Goal: Book appointment/travel/reservation

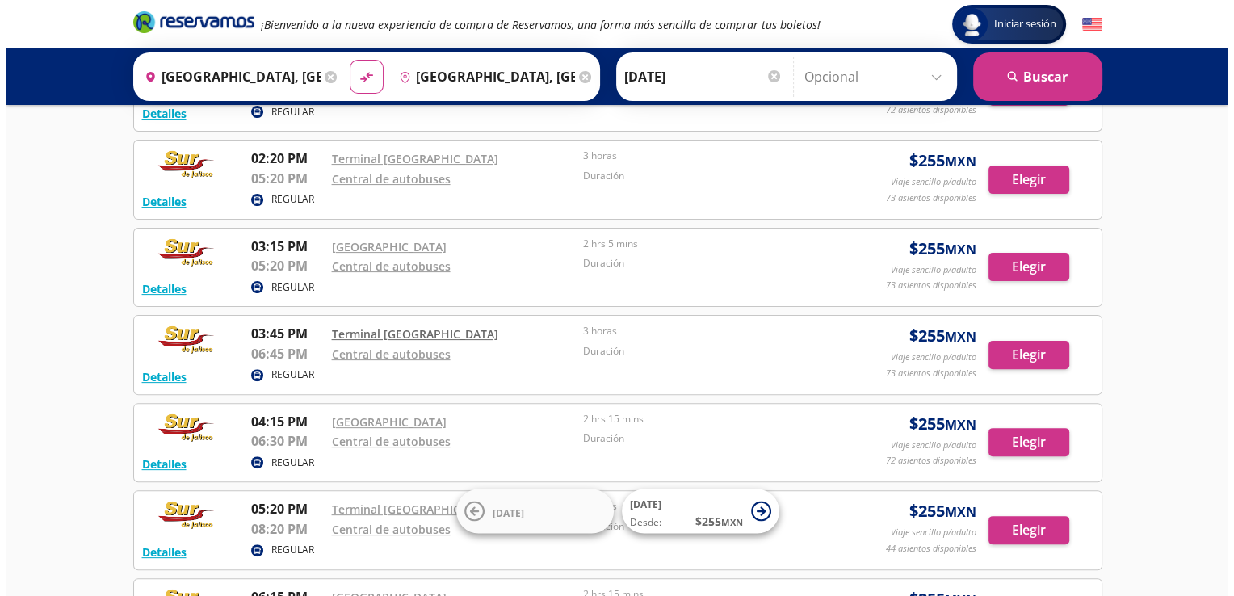
scroll to position [485, 0]
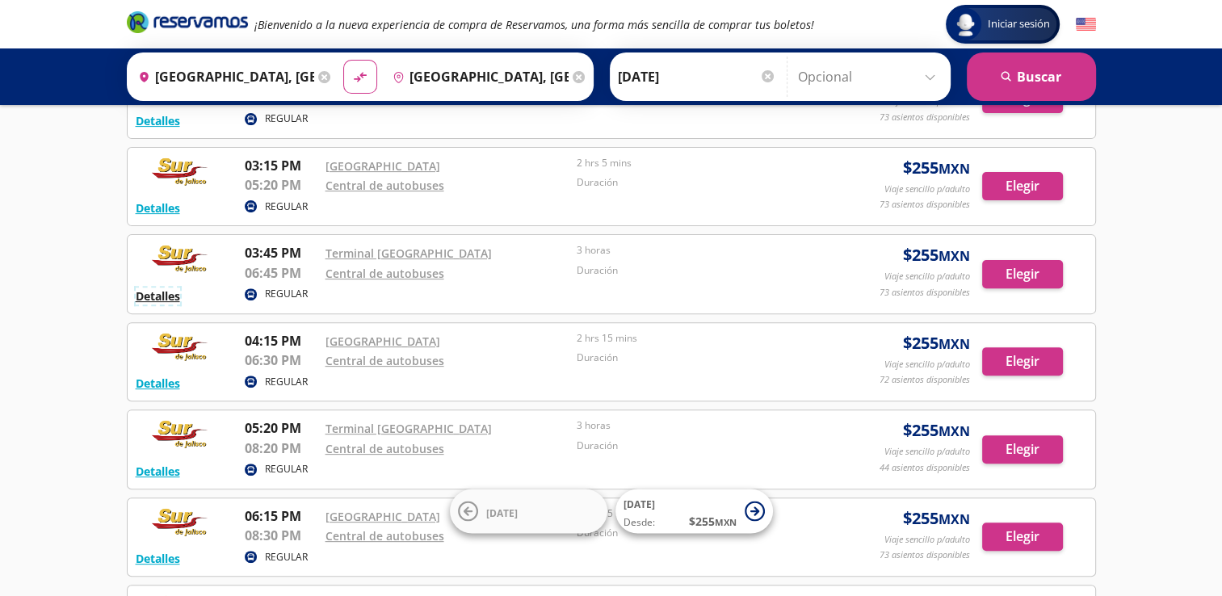
click at [155, 298] on button "Detalles" at bounding box center [158, 296] width 44 height 17
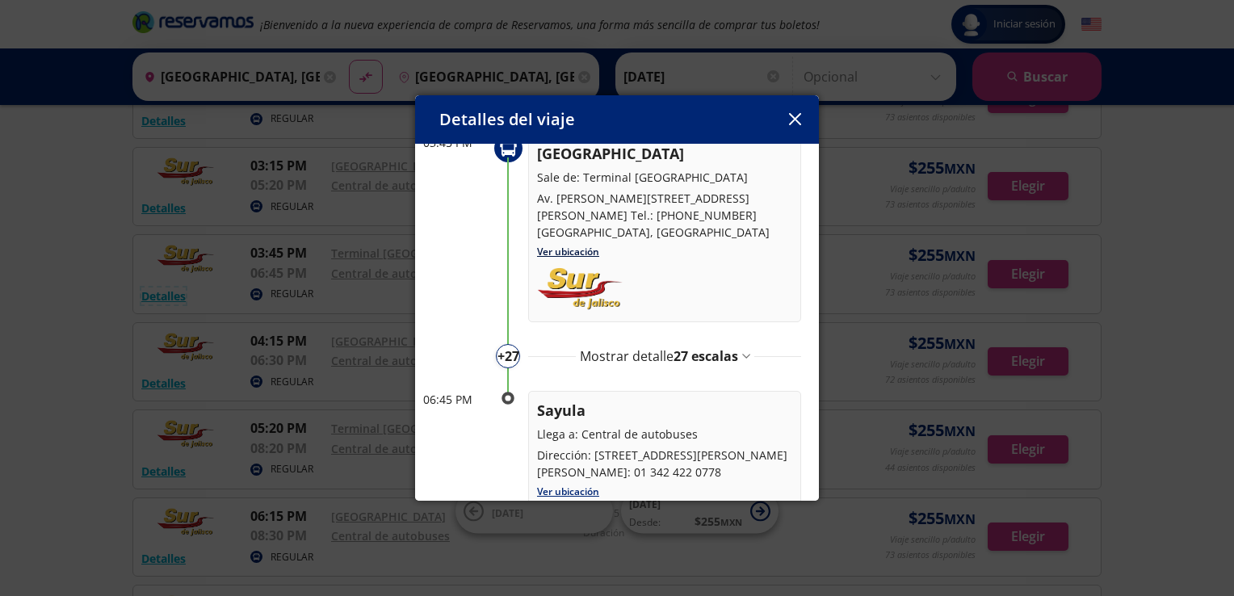
scroll to position [142, 0]
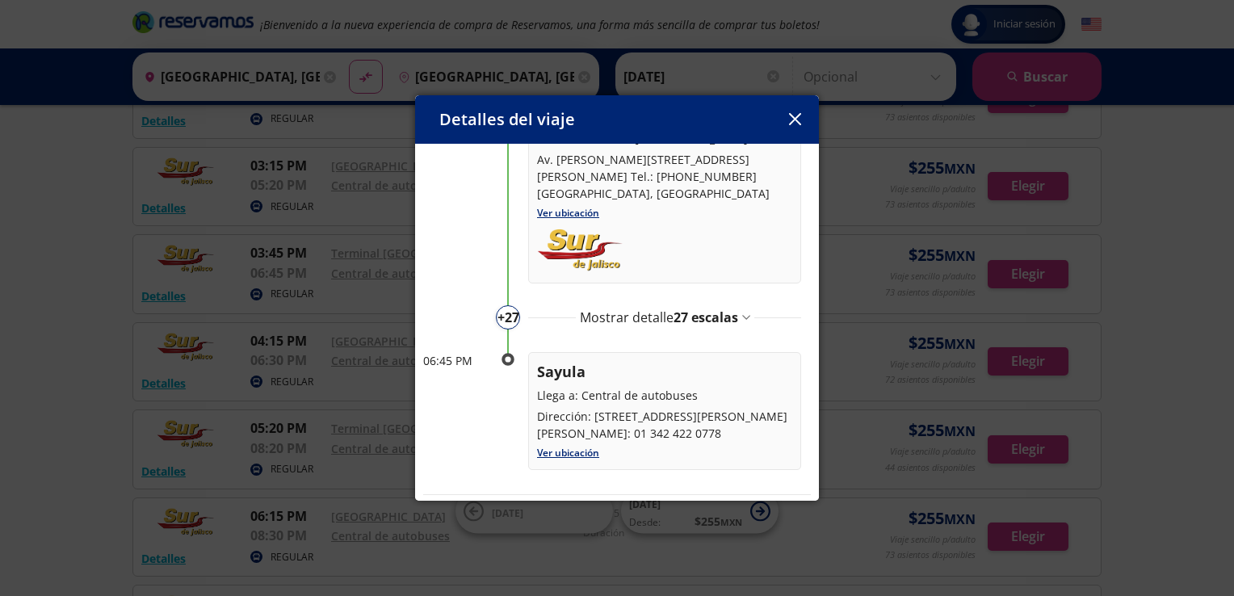
click at [695, 309] on span "27 escalas" at bounding box center [706, 318] width 65 height 18
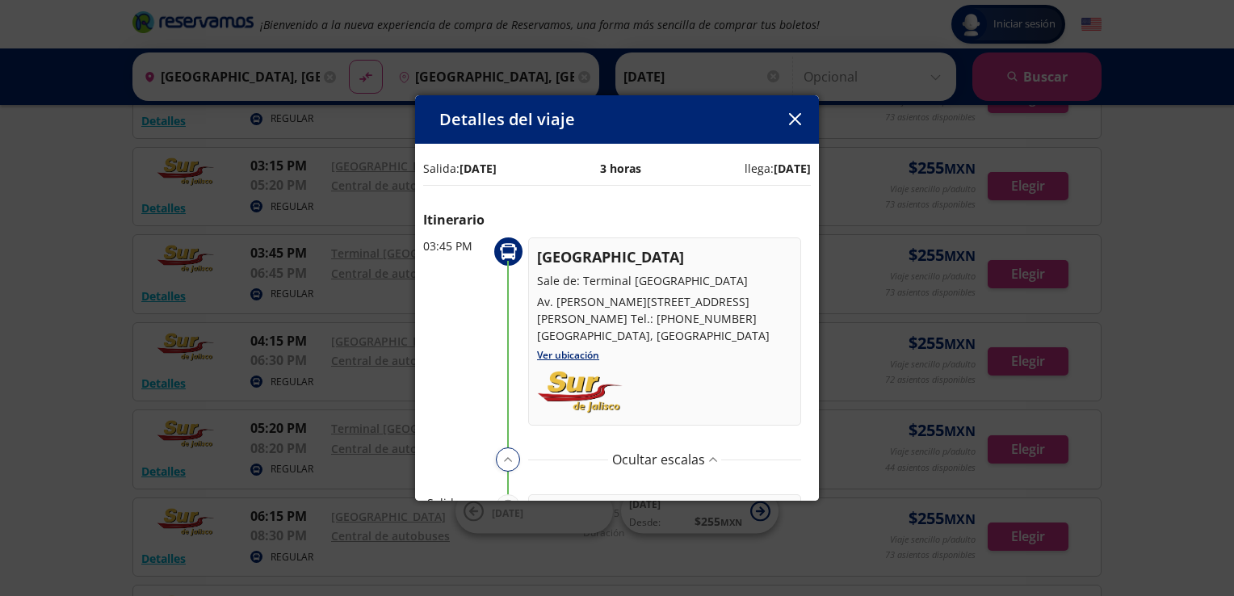
scroll to position [81, 0]
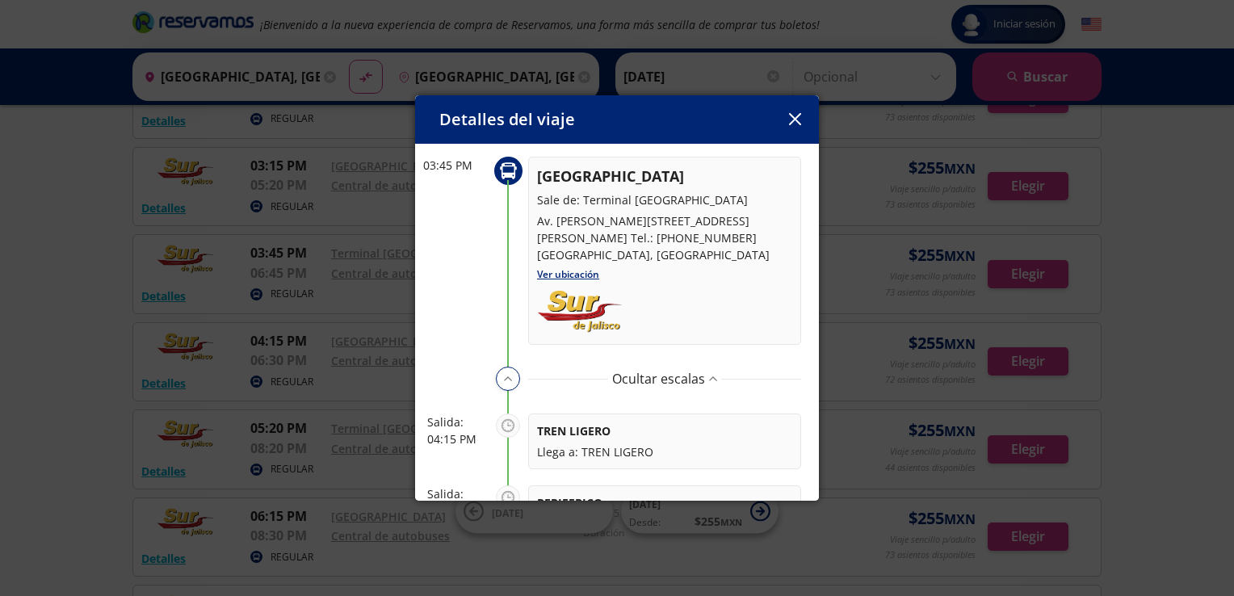
click at [792, 111] on button "button" at bounding box center [795, 119] width 24 height 24
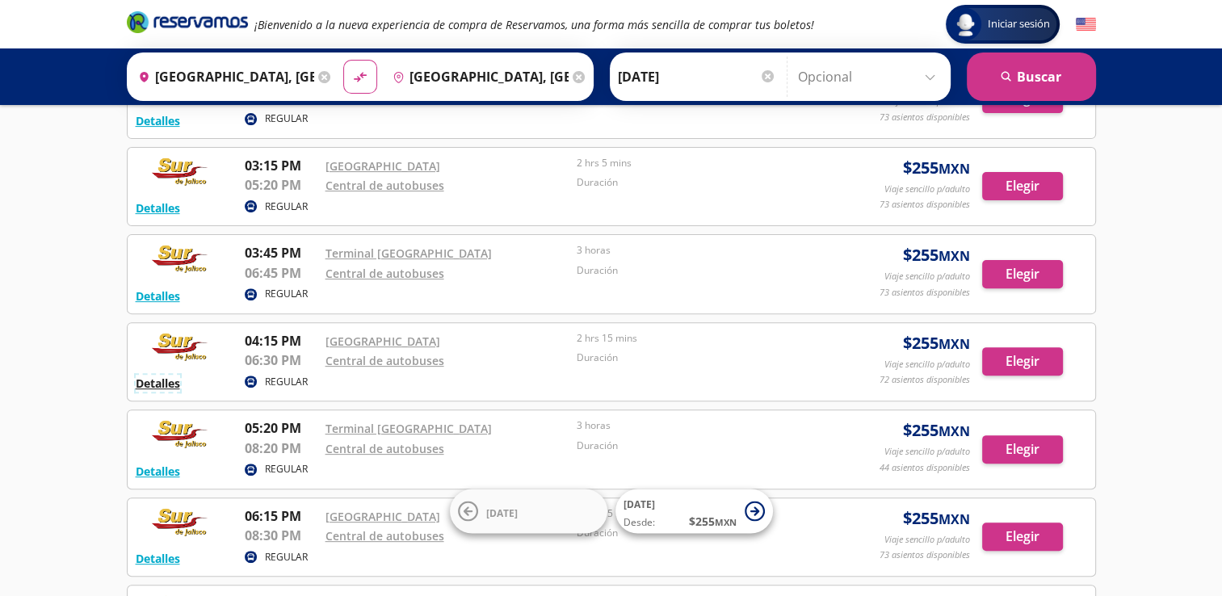
click at [154, 377] on button "Detalles" at bounding box center [158, 383] width 44 height 17
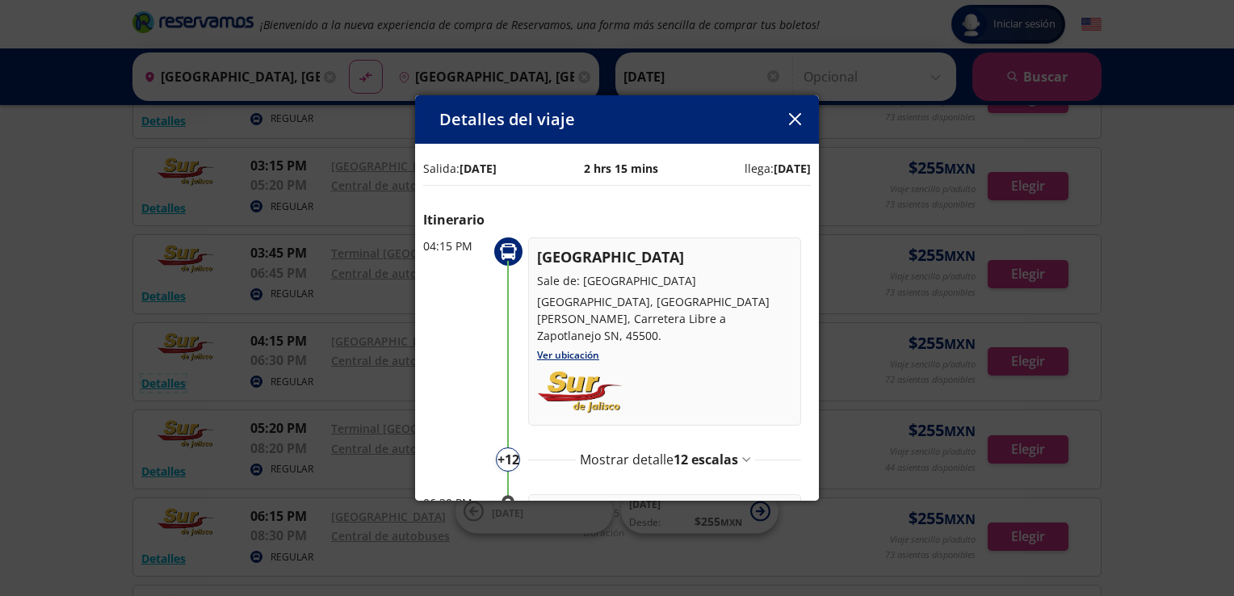
scroll to position [159, 0]
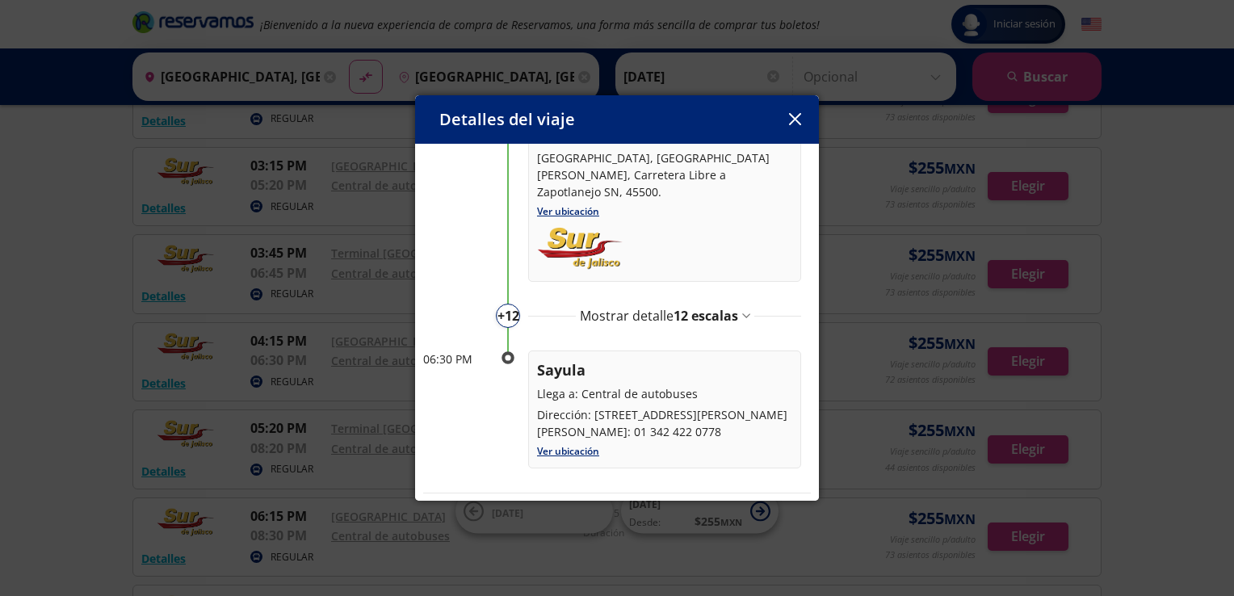
click at [688, 307] on span "12 escalas" at bounding box center [706, 316] width 65 height 18
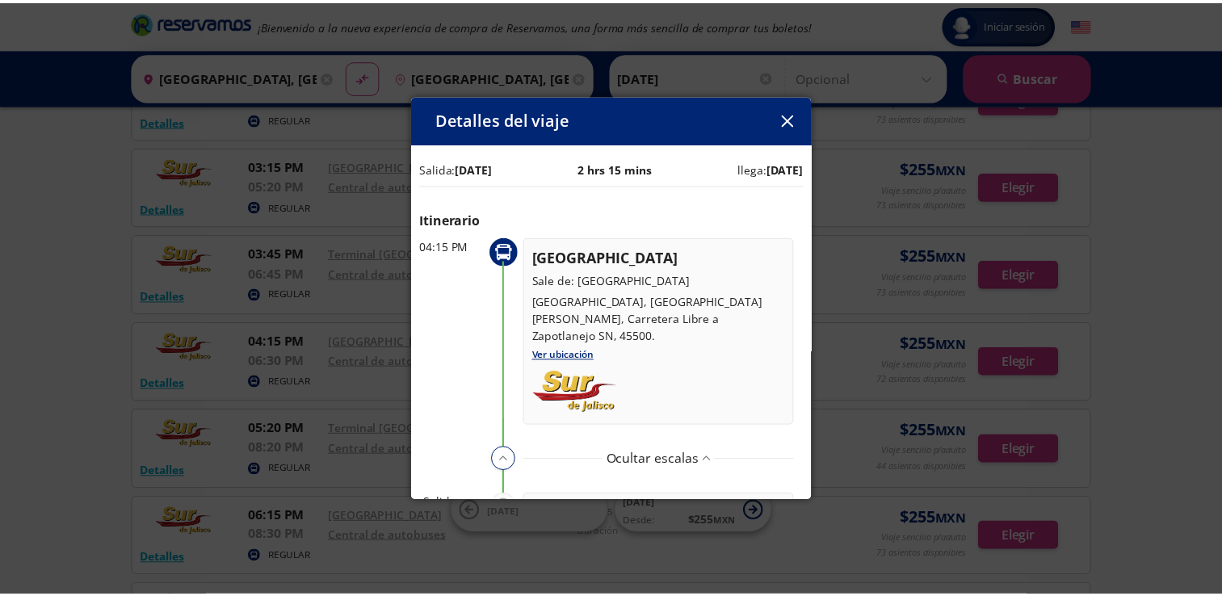
scroll to position [81, 0]
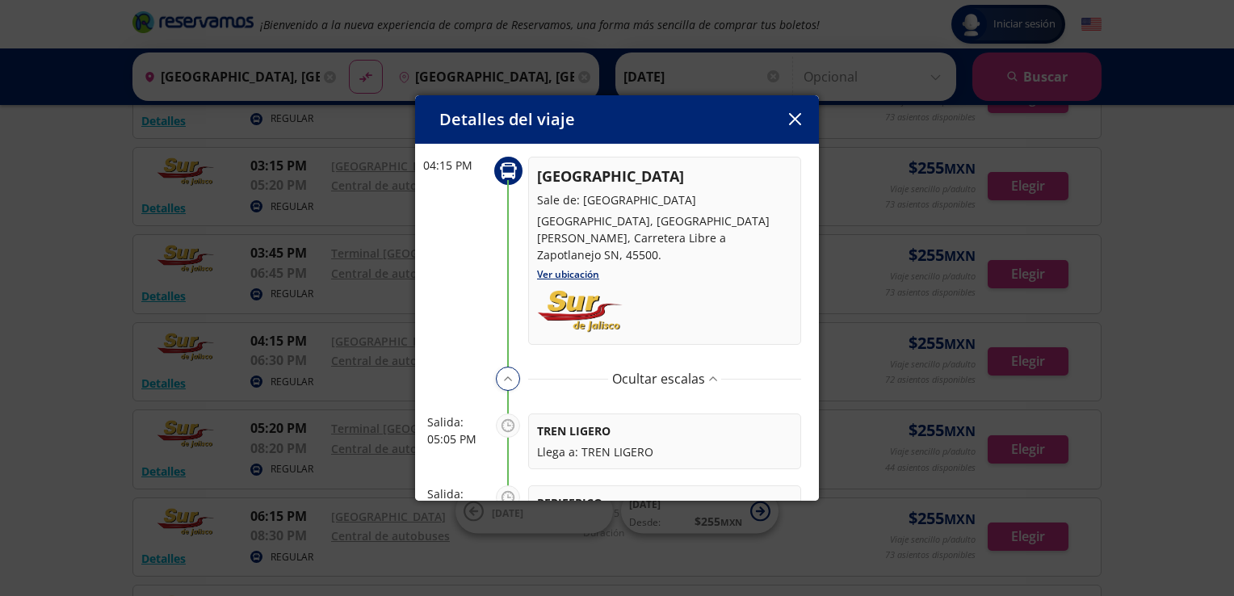
click at [787, 126] on button "button" at bounding box center [795, 119] width 24 height 24
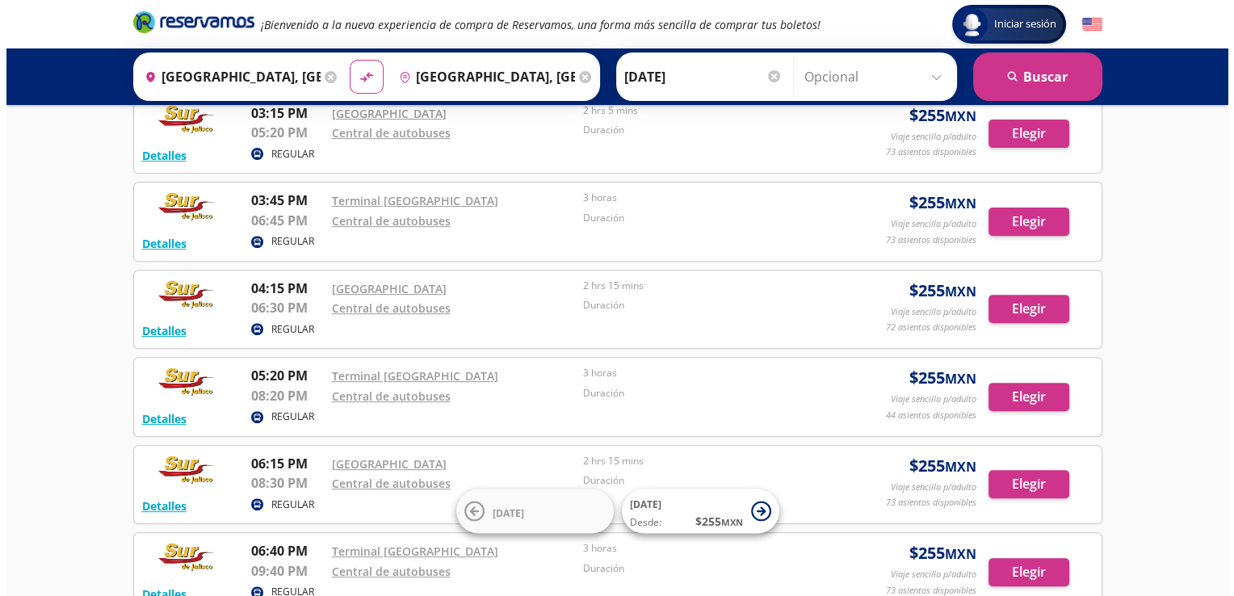
scroll to position [565, 0]
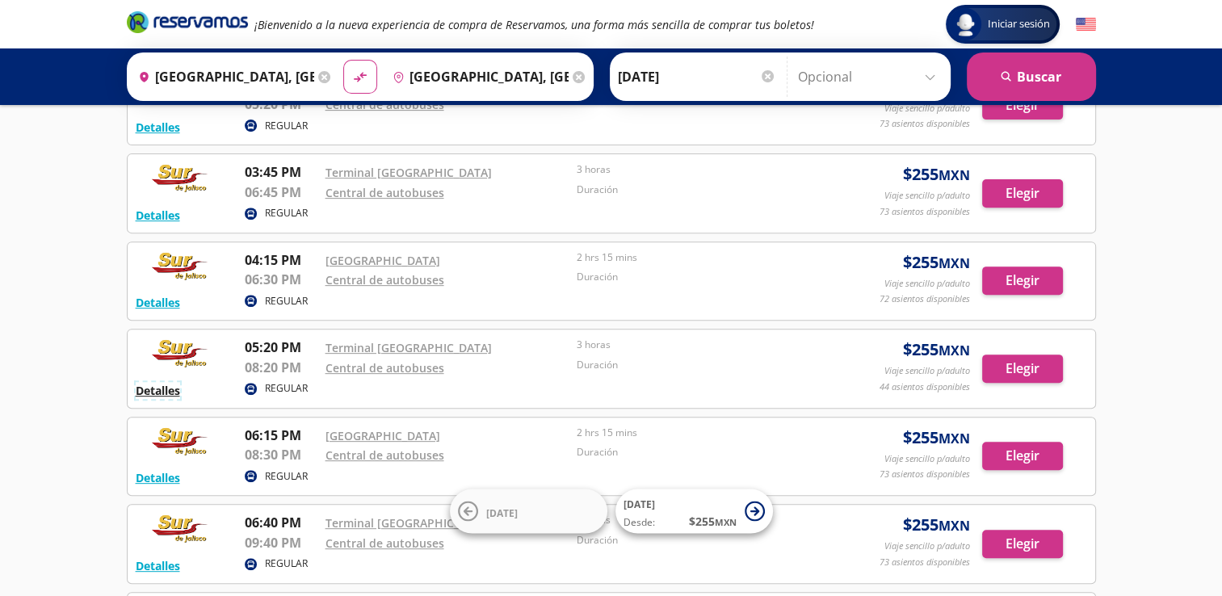
click at [155, 390] on button "Detalles" at bounding box center [158, 390] width 44 height 17
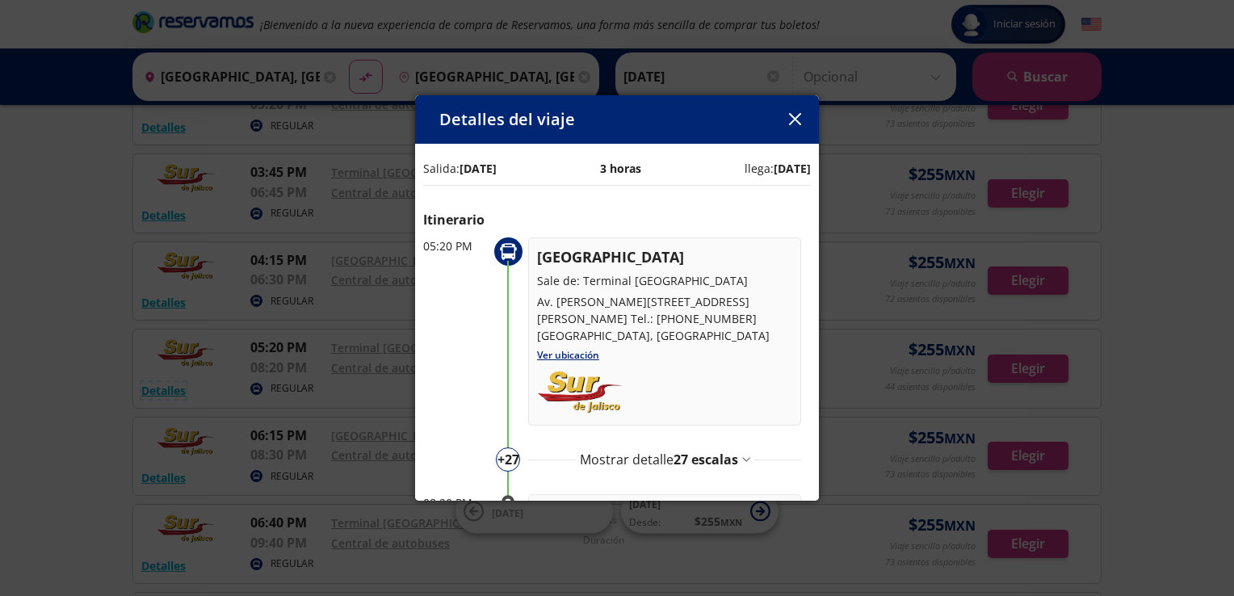
scroll to position [81, 0]
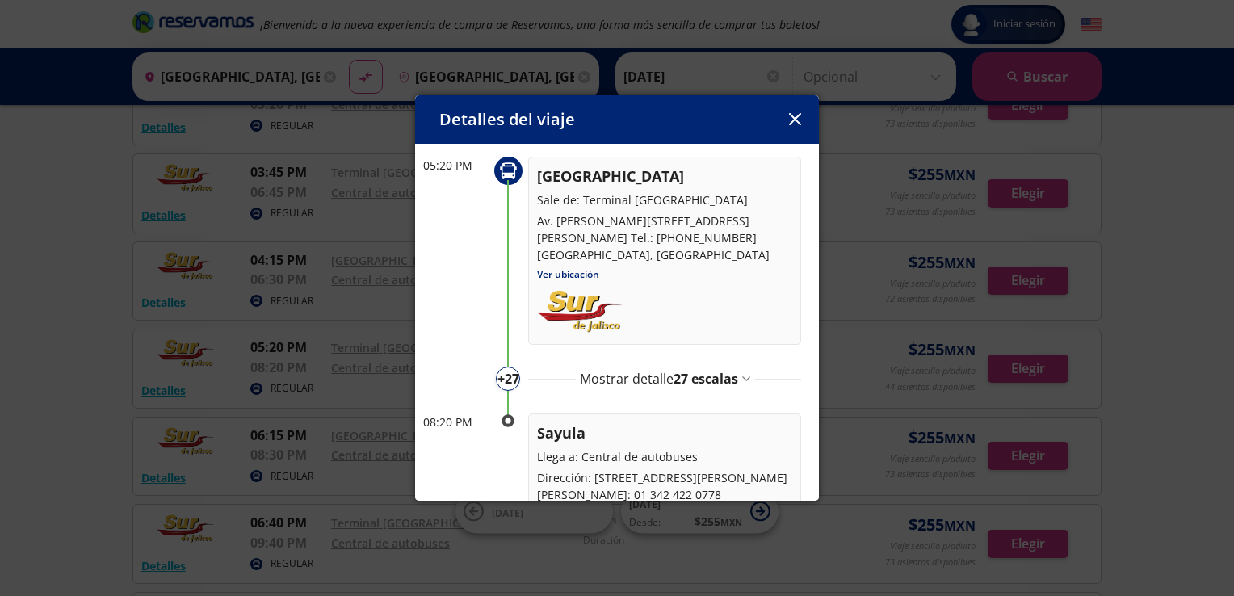
click at [695, 370] on span "27 escalas" at bounding box center [706, 379] width 65 height 18
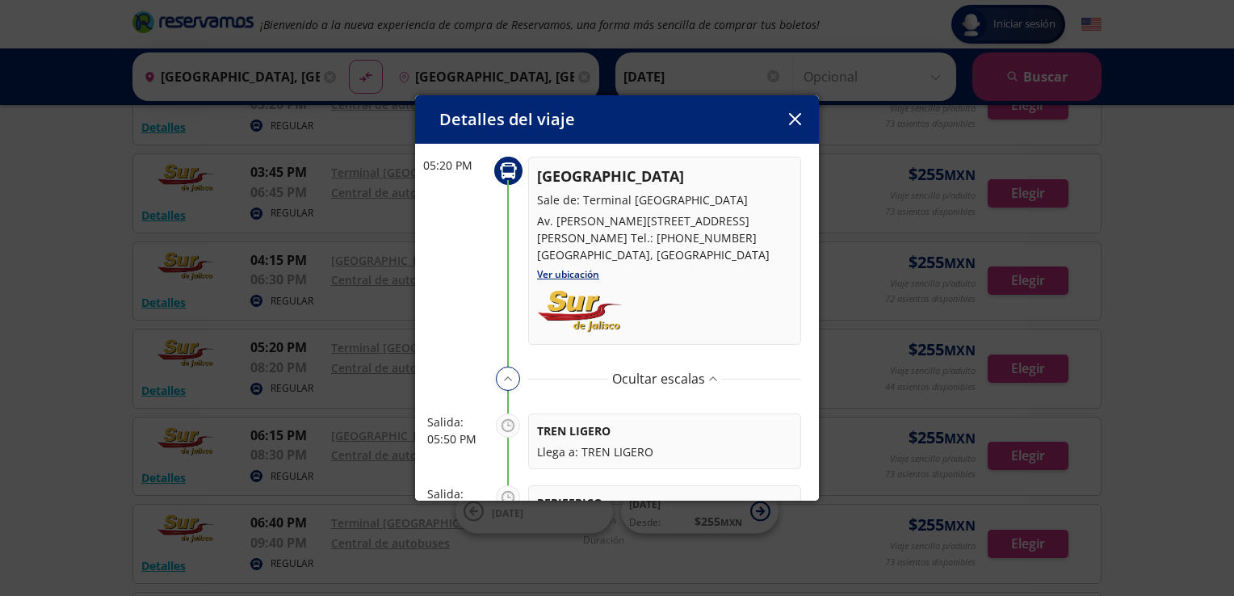
click at [795, 119] on icon "button" at bounding box center [794, 119] width 12 height 12
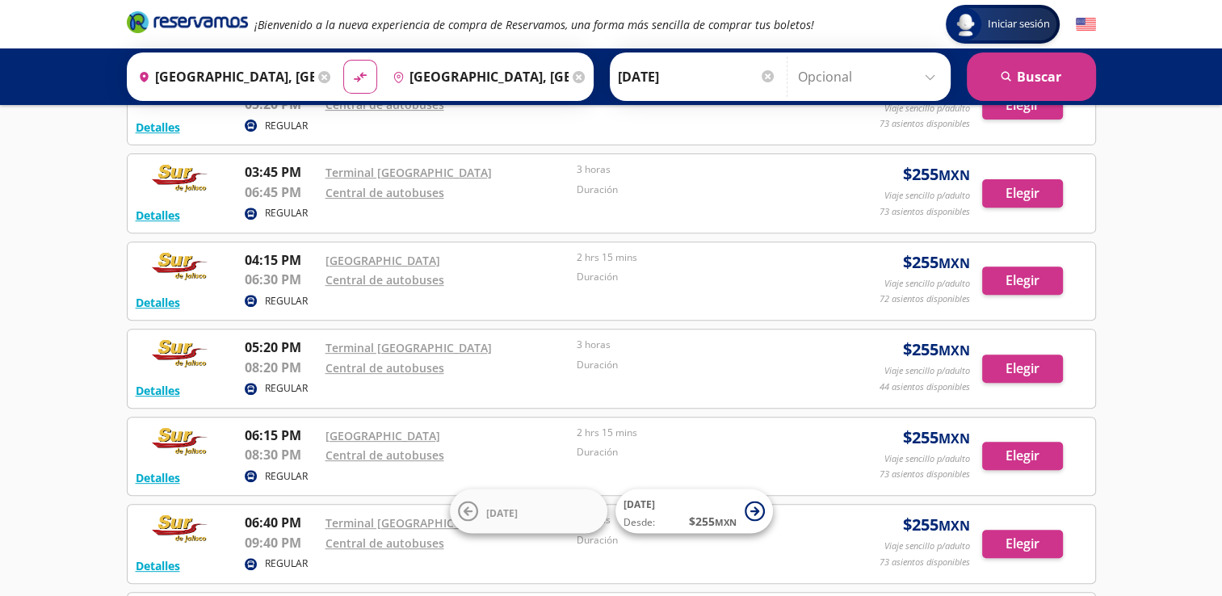
click at [48, 402] on div "Iniciar sesión Iniciar sesión ¡Bienvenido a la nueva experiencia de compra de R…" at bounding box center [611, 118] width 1222 height 1367
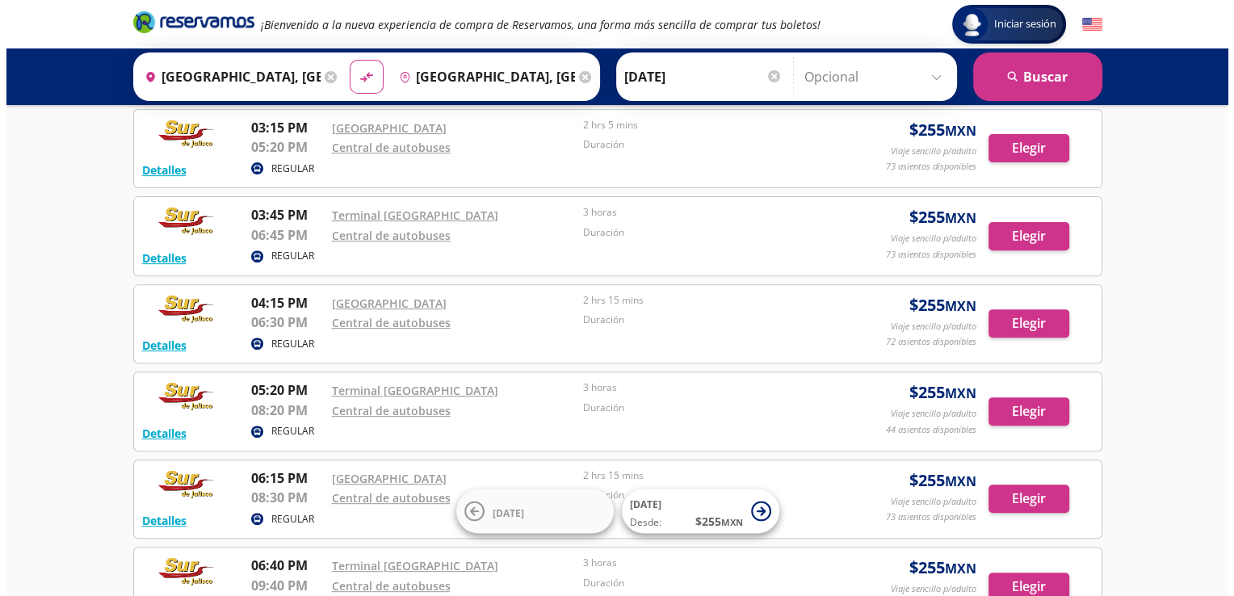
scroll to position [485, 0]
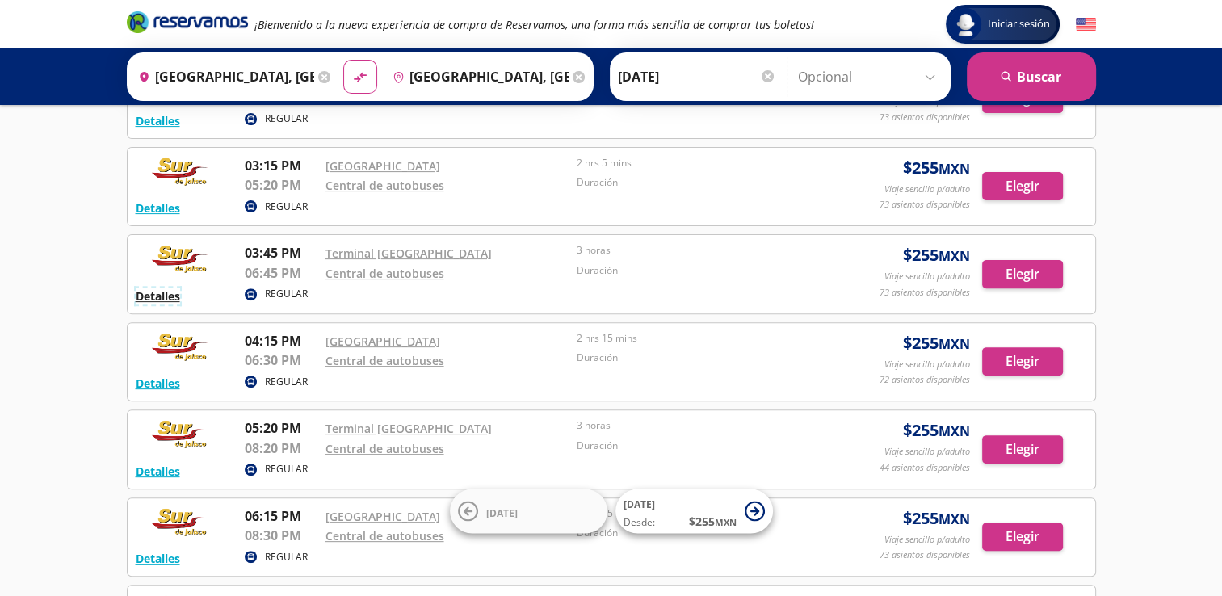
click at [151, 298] on button "Detalles" at bounding box center [158, 296] width 44 height 17
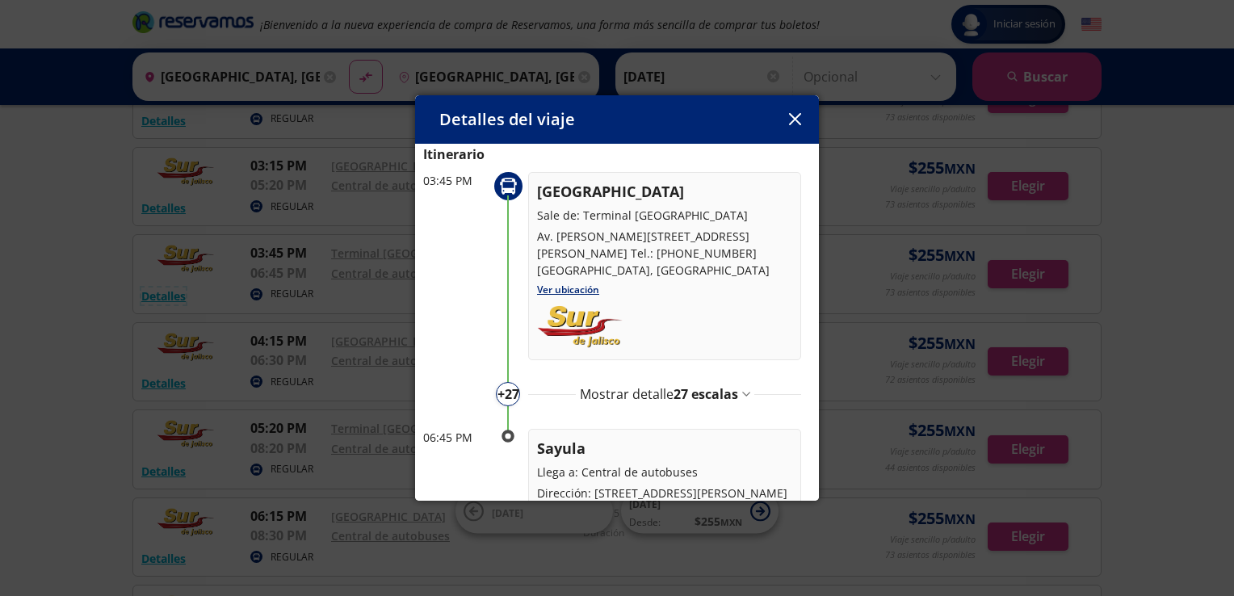
scroll to position [142, 0]
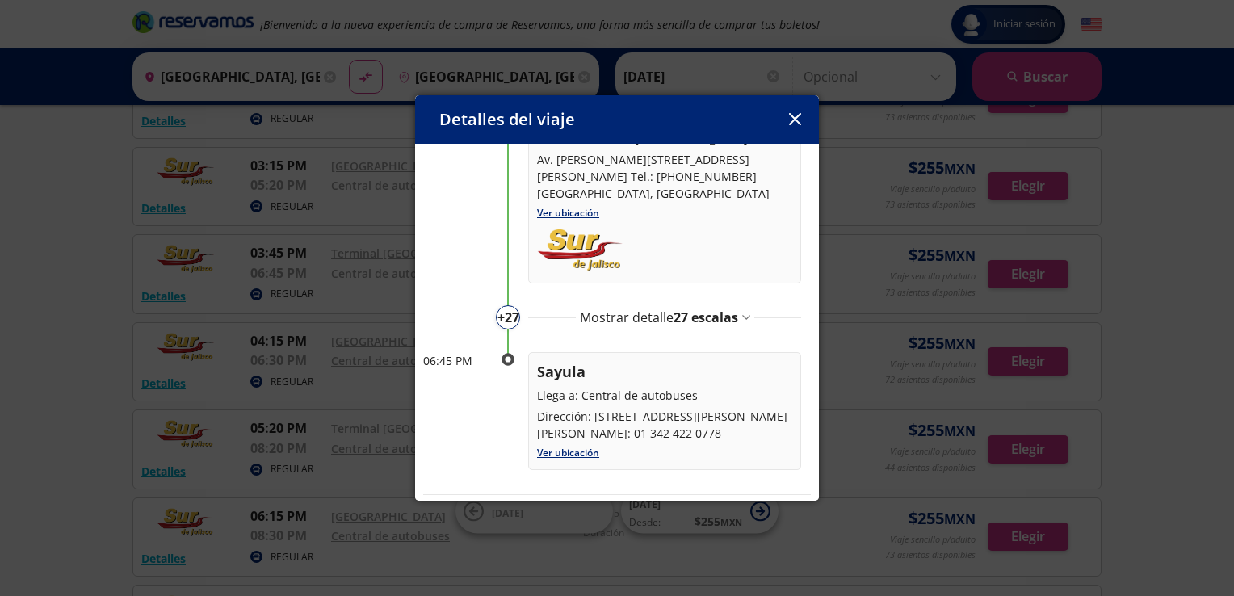
click at [714, 309] on span "27 escalas" at bounding box center [706, 318] width 65 height 18
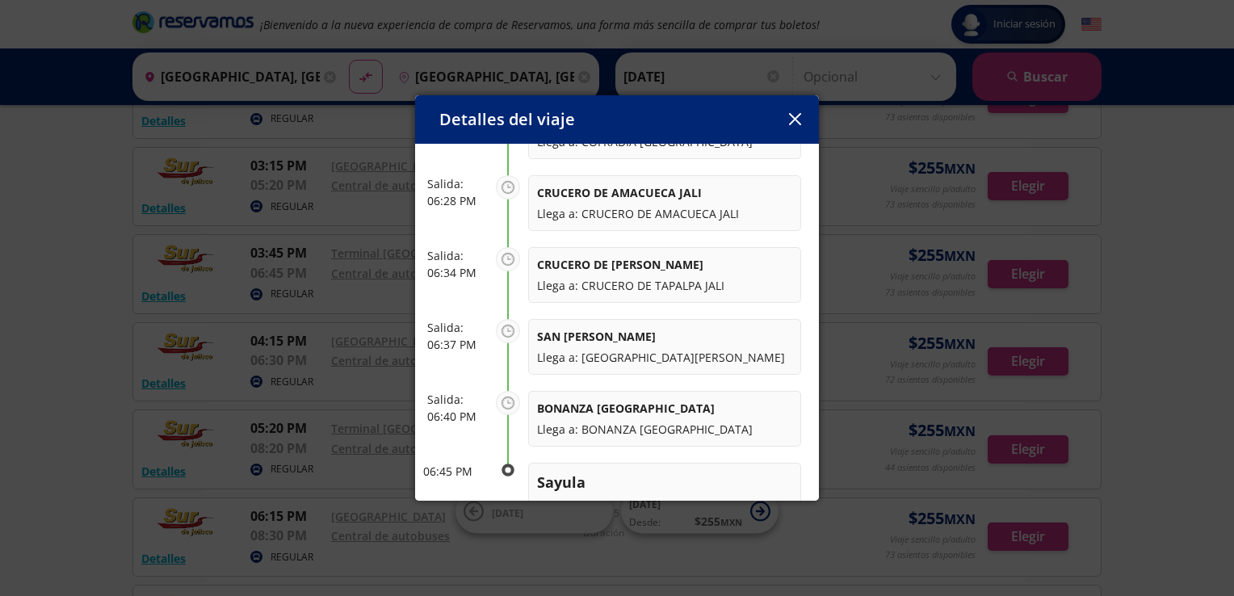
scroll to position [2074, 0]
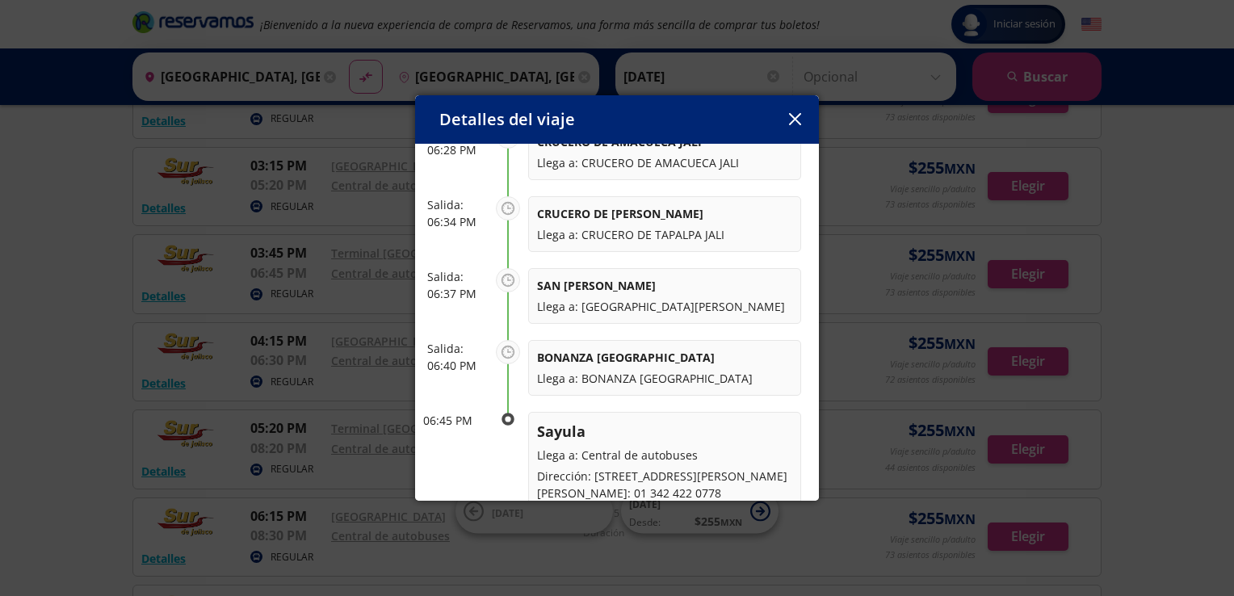
click at [788, 122] on button "button" at bounding box center [795, 119] width 24 height 24
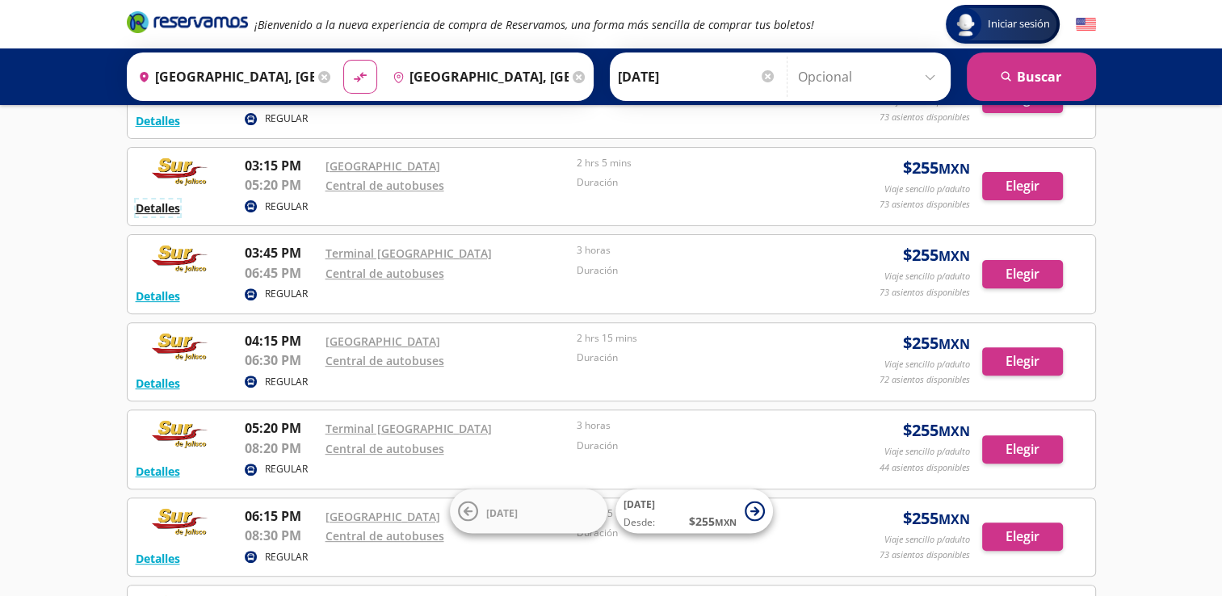
click at [161, 205] on button "Detalles" at bounding box center [158, 208] width 44 height 17
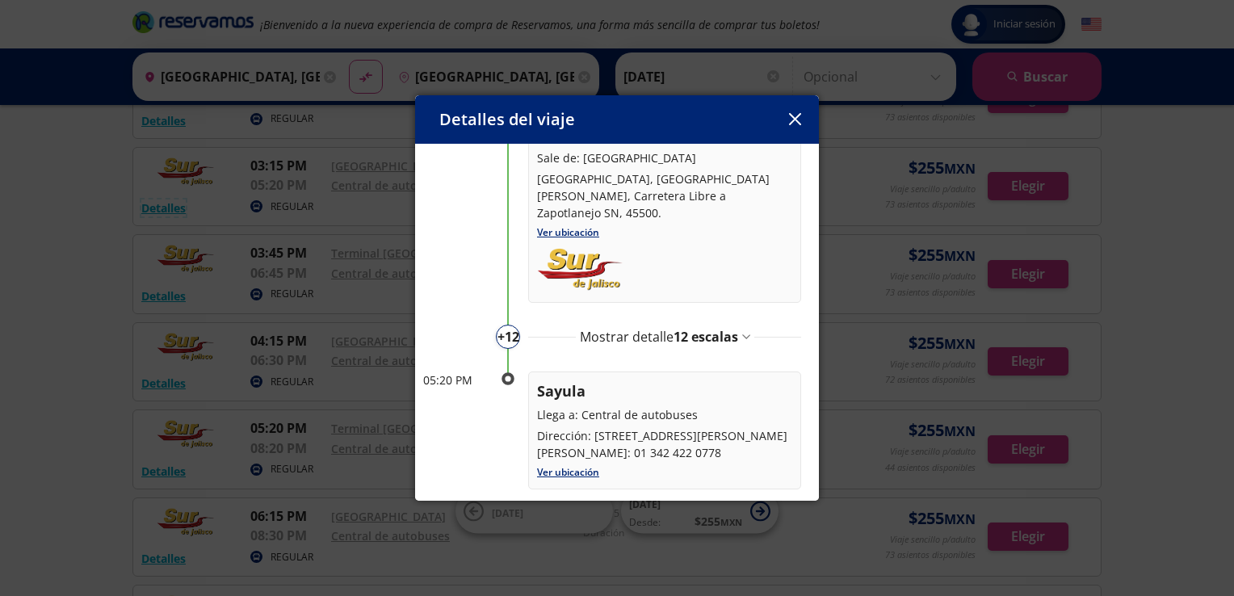
scroll to position [159, 0]
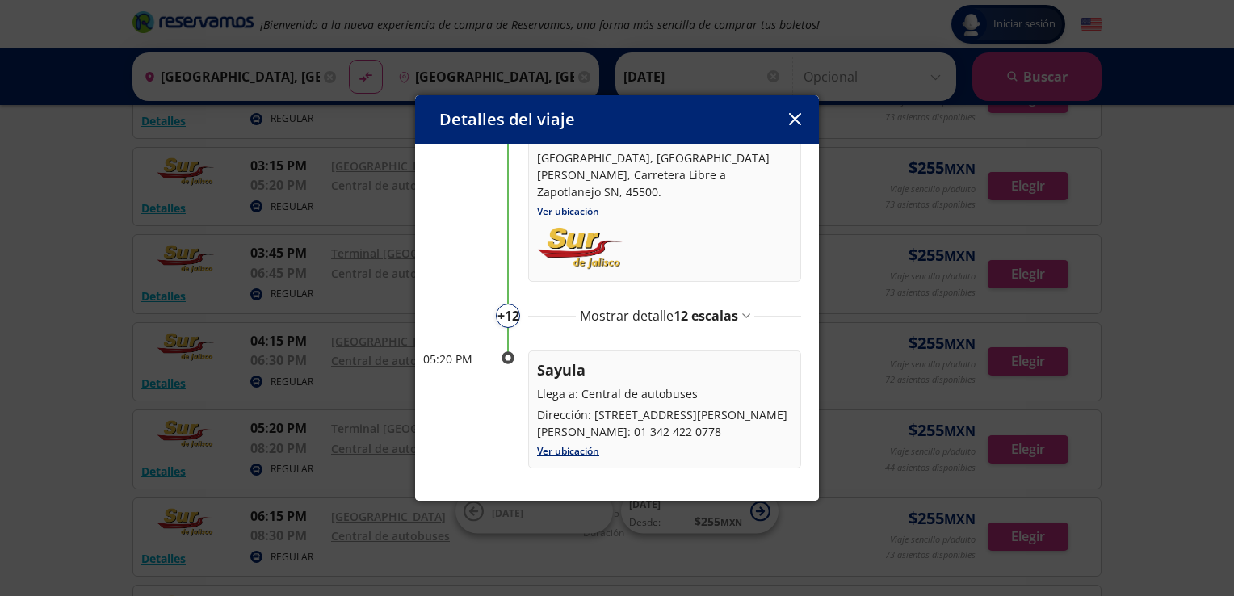
click at [695, 307] on span "12 escalas" at bounding box center [706, 316] width 65 height 18
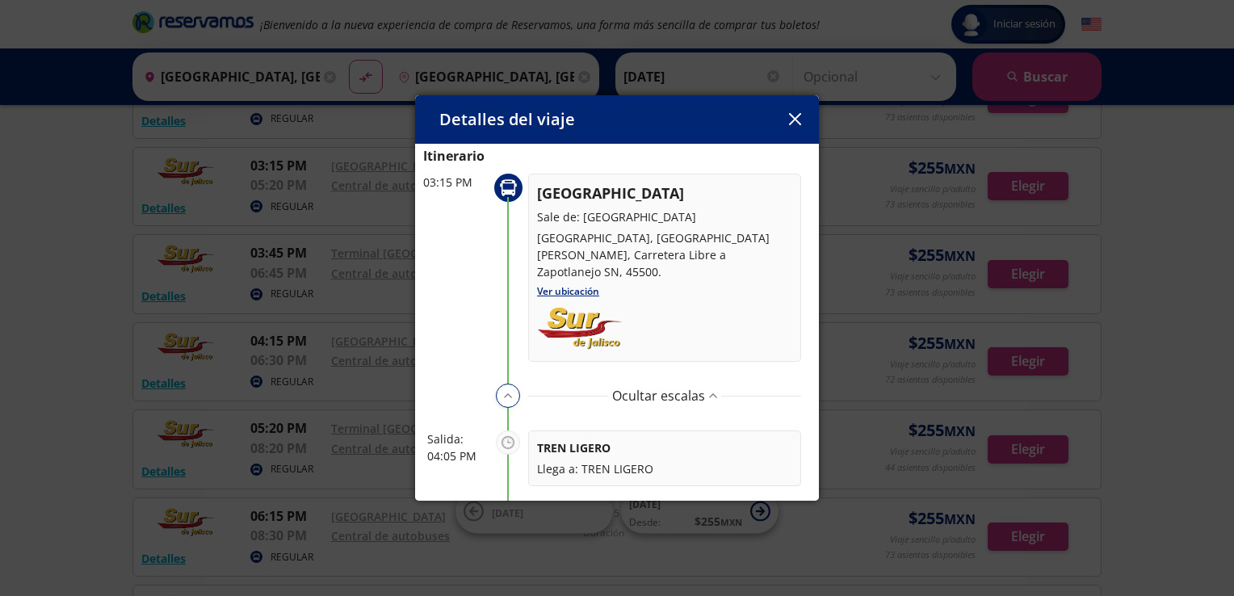
scroll to position [0, 0]
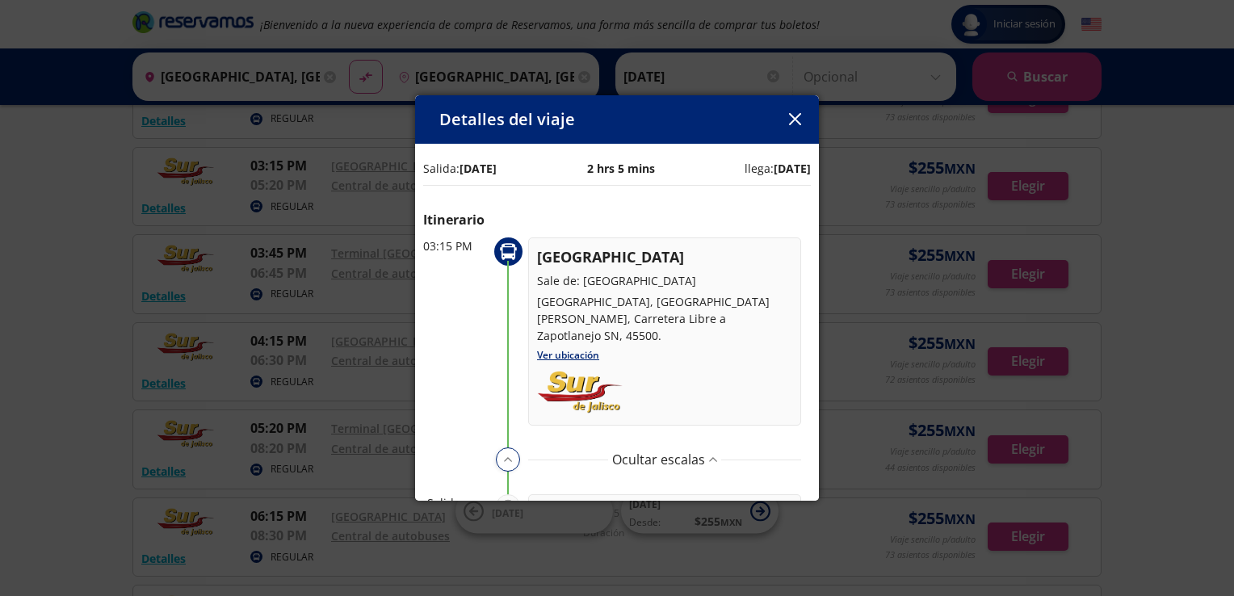
click at [800, 120] on icon "button" at bounding box center [795, 119] width 12 height 12
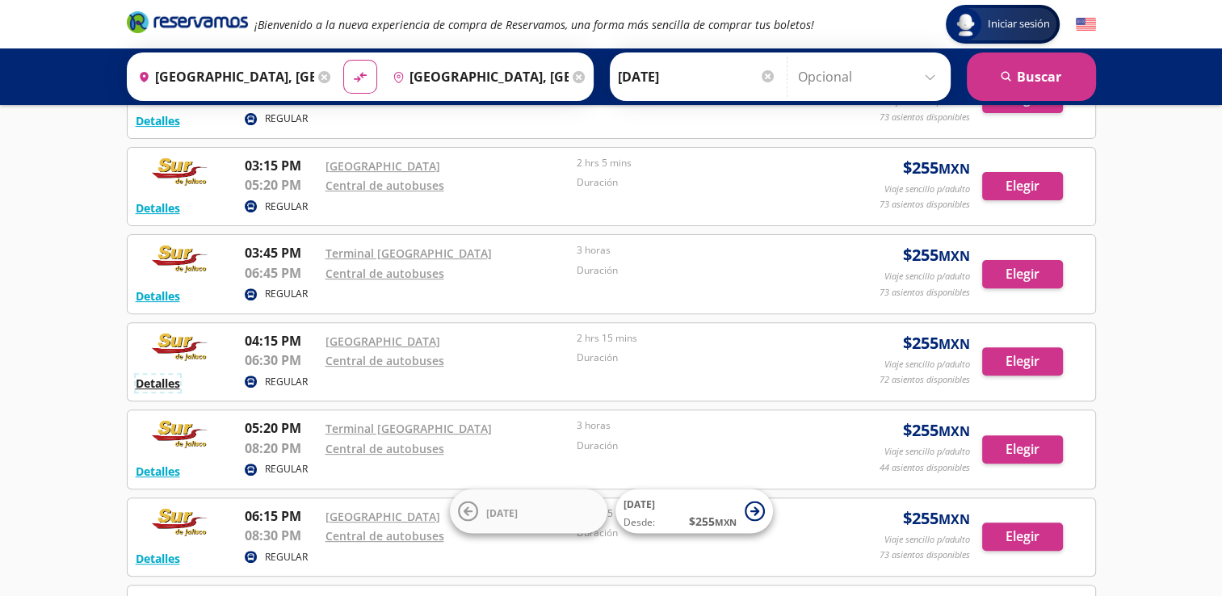
click at [175, 380] on button "Detalles" at bounding box center [158, 383] width 44 height 17
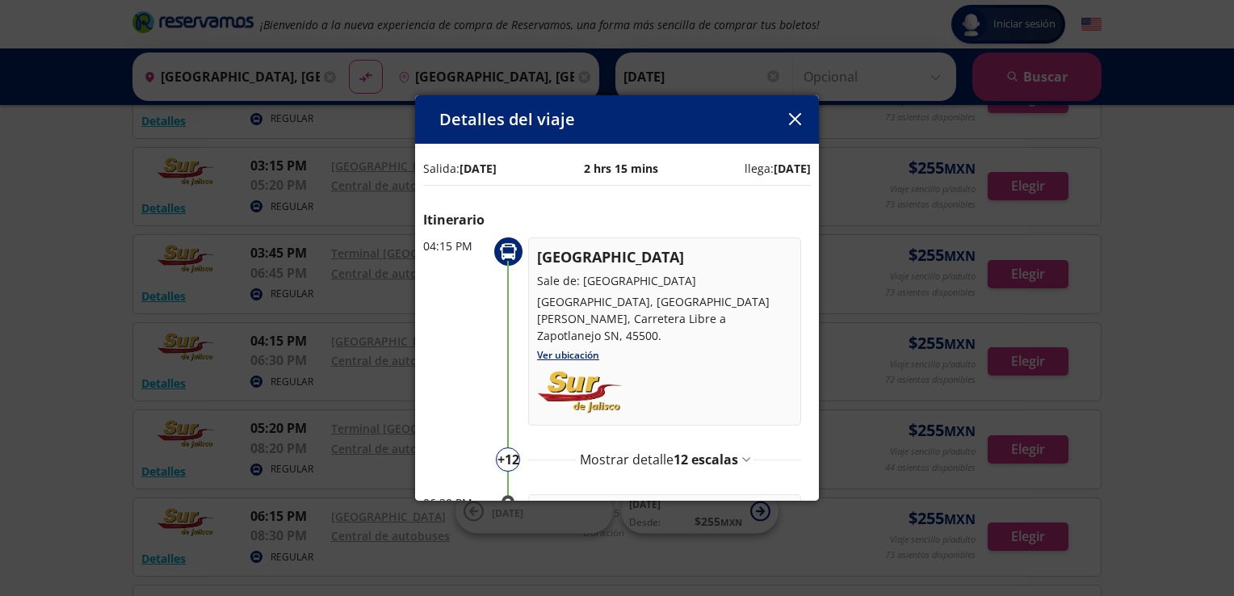
click at [708, 457] on span "12 escalas" at bounding box center [706, 460] width 65 height 18
click at [787, 117] on button "button" at bounding box center [795, 119] width 24 height 24
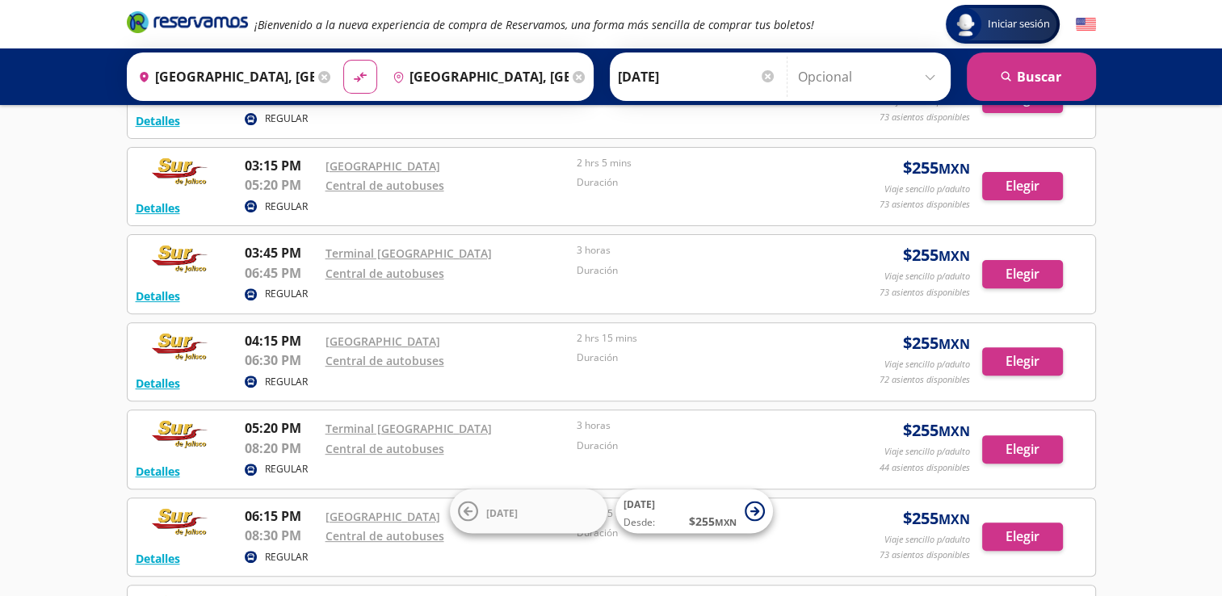
click at [103, 368] on div "Iniciar sesión Iniciar sesión ¡Bienvenido a la nueva experiencia de compra de R…" at bounding box center [611, 198] width 1222 height 1367
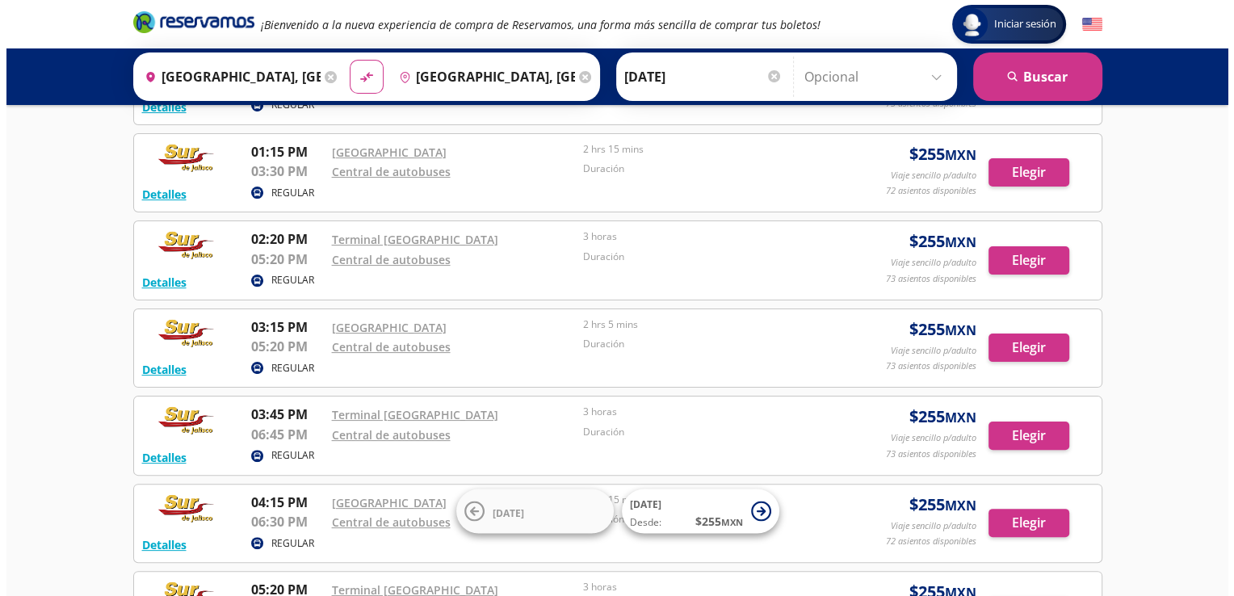
scroll to position [404, 0]
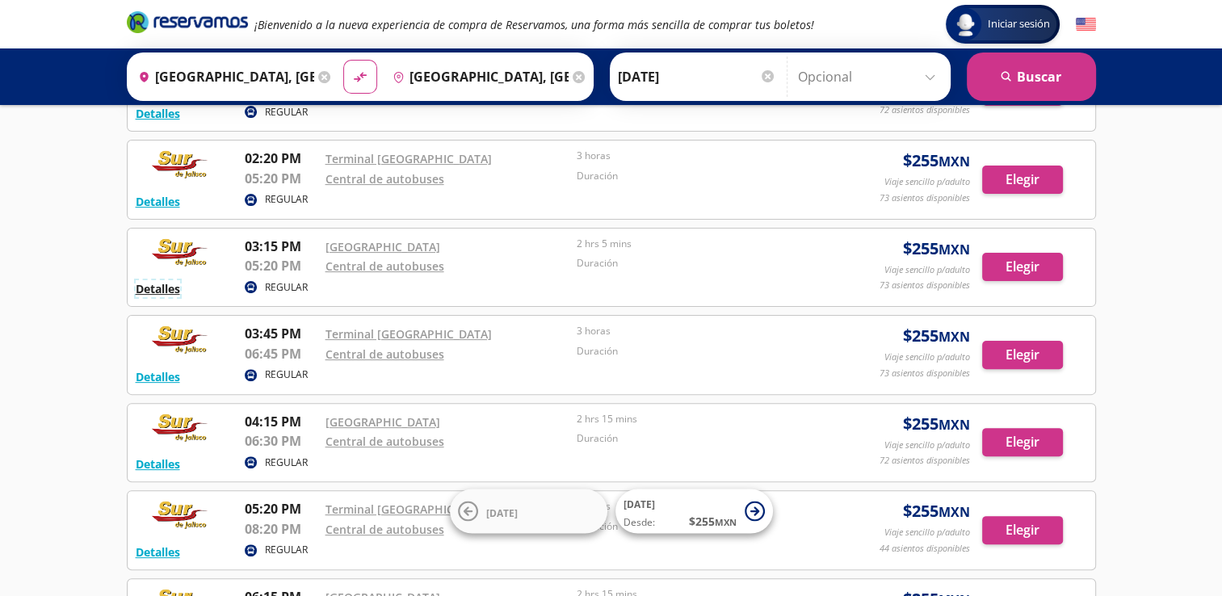
click at [153, 287] on button "Detalles" at bounding box center [158, 288] width 44 height 17
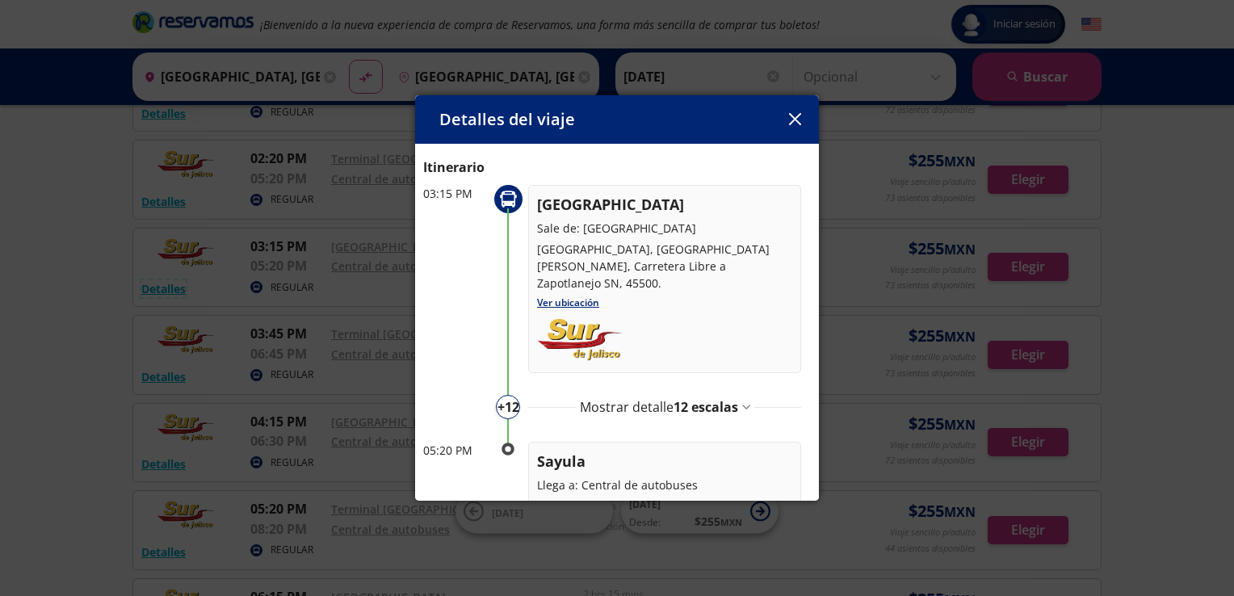
scroll to position [159, 0]
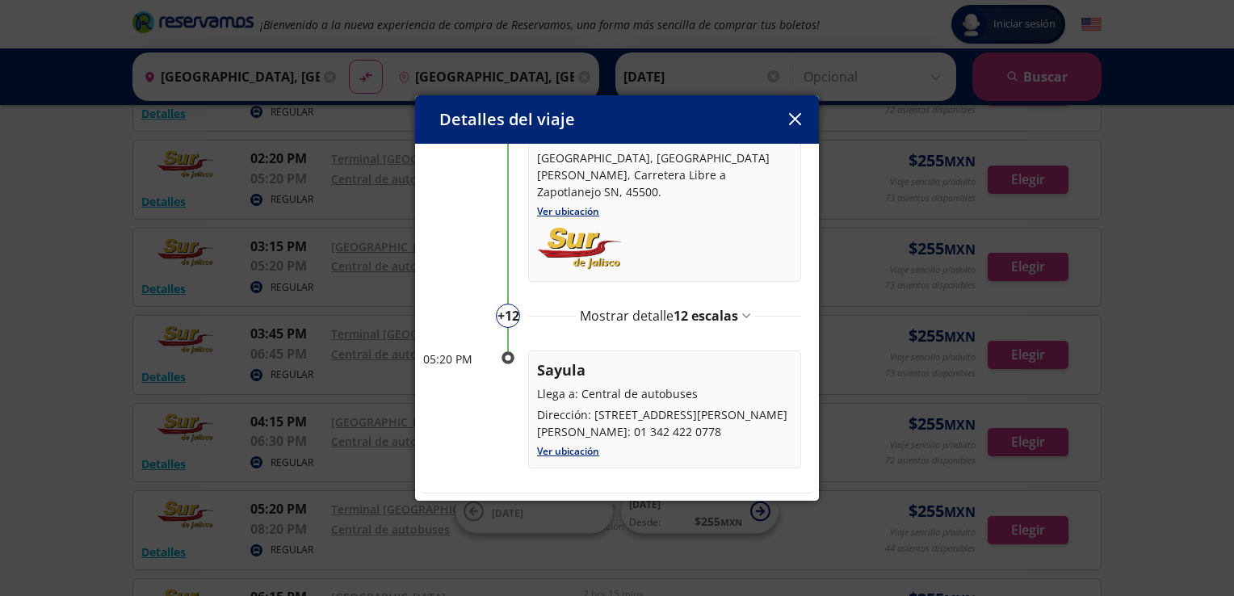
click at [697, 307] on span "12 escalas" at bounding box center [706, 316] width 65 height 18
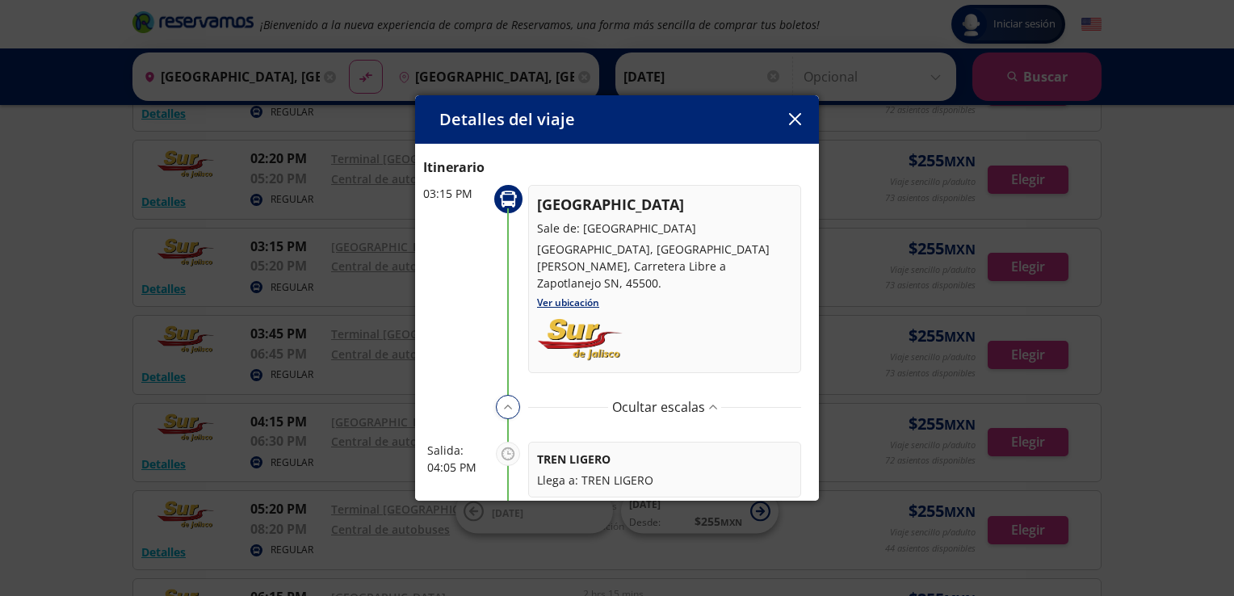
scroll to position [81, 0]
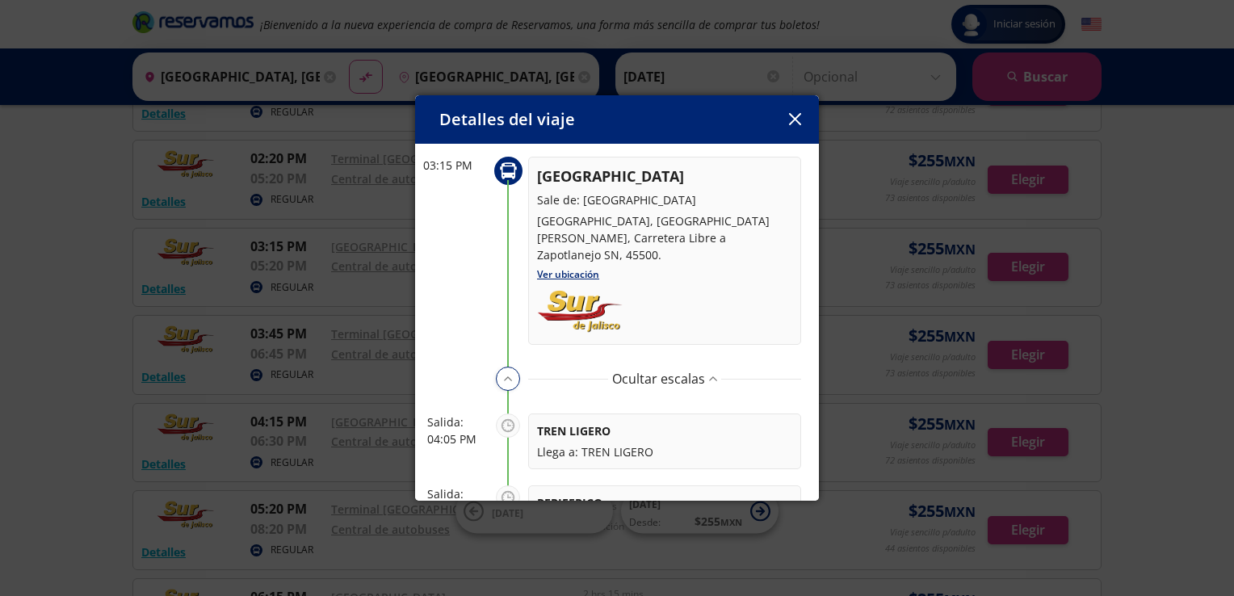
click at [795, 118] on icon "button" at bounding box center [795, 119] width 12 height 12
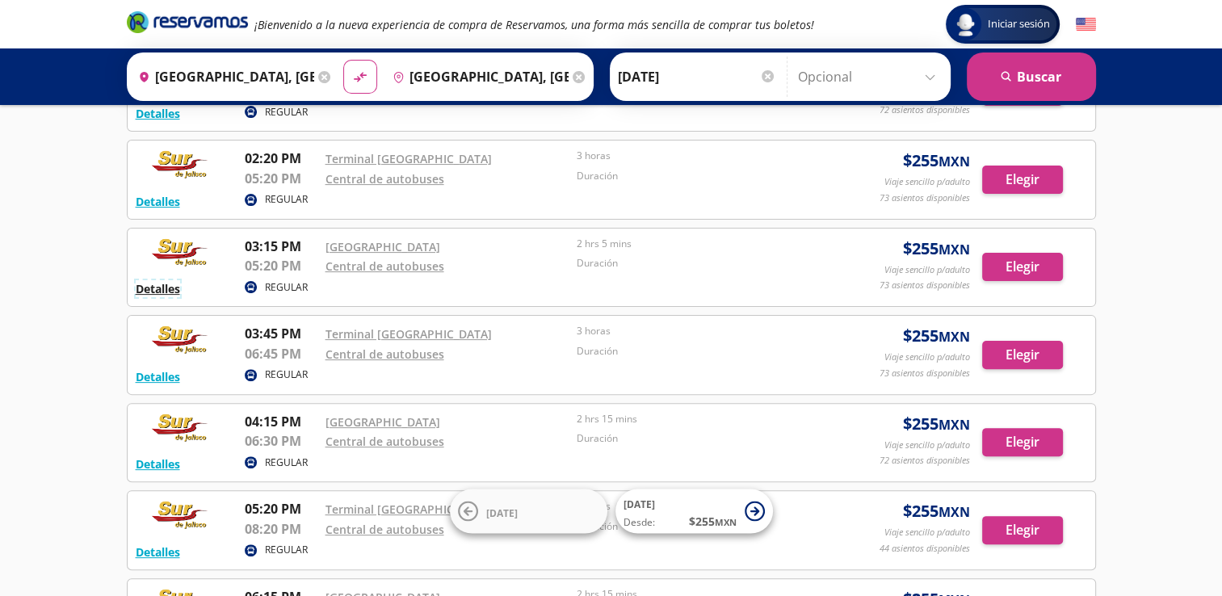
click at [154, 286] on button "Detalles" at bounding box center [158, 288] width 44 height 17
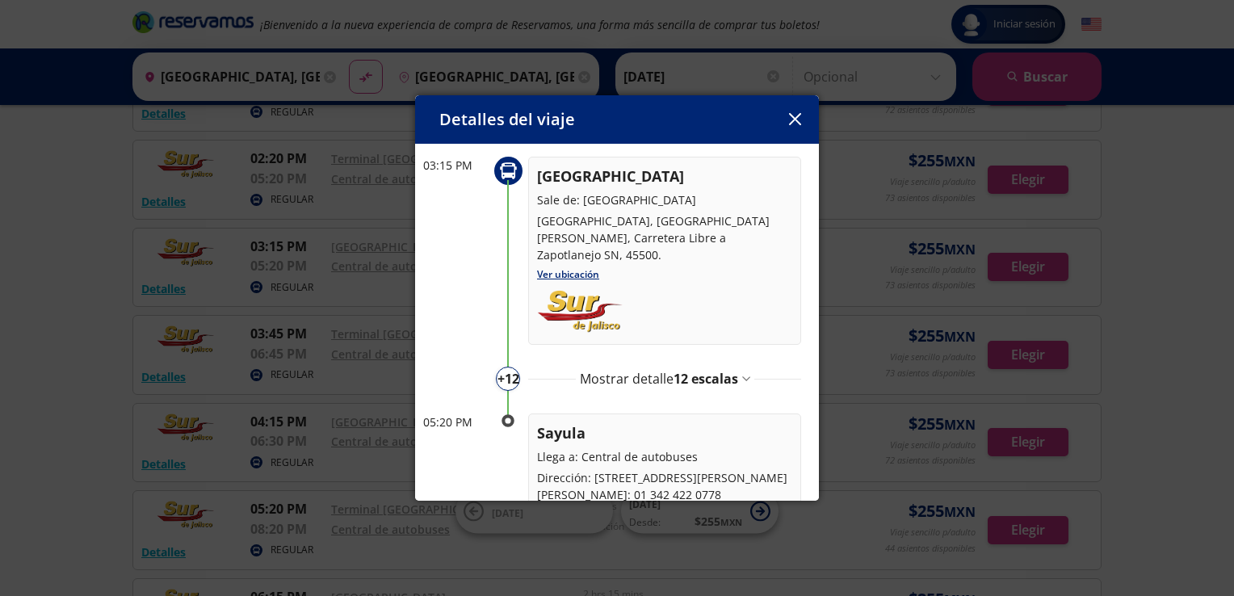
click at [691, 383] on span "12 escalas" at bounding box center [706, 379] width 65 height 18
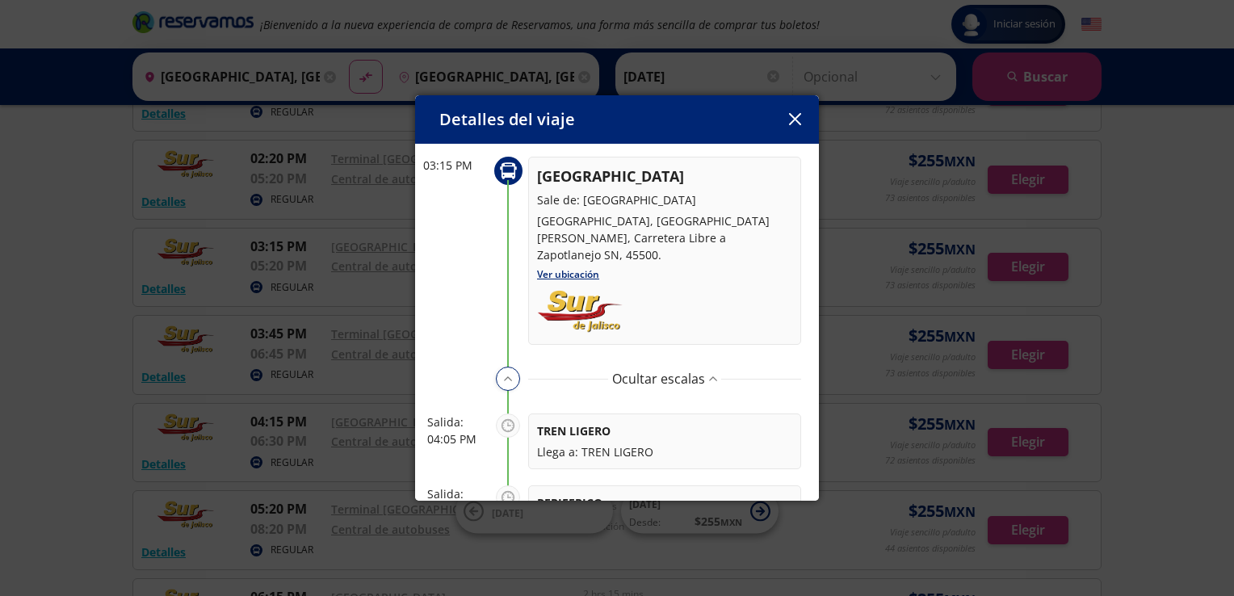
click at [792, 125] on button "button" at bounding box center [795, 119] width 24 height 24
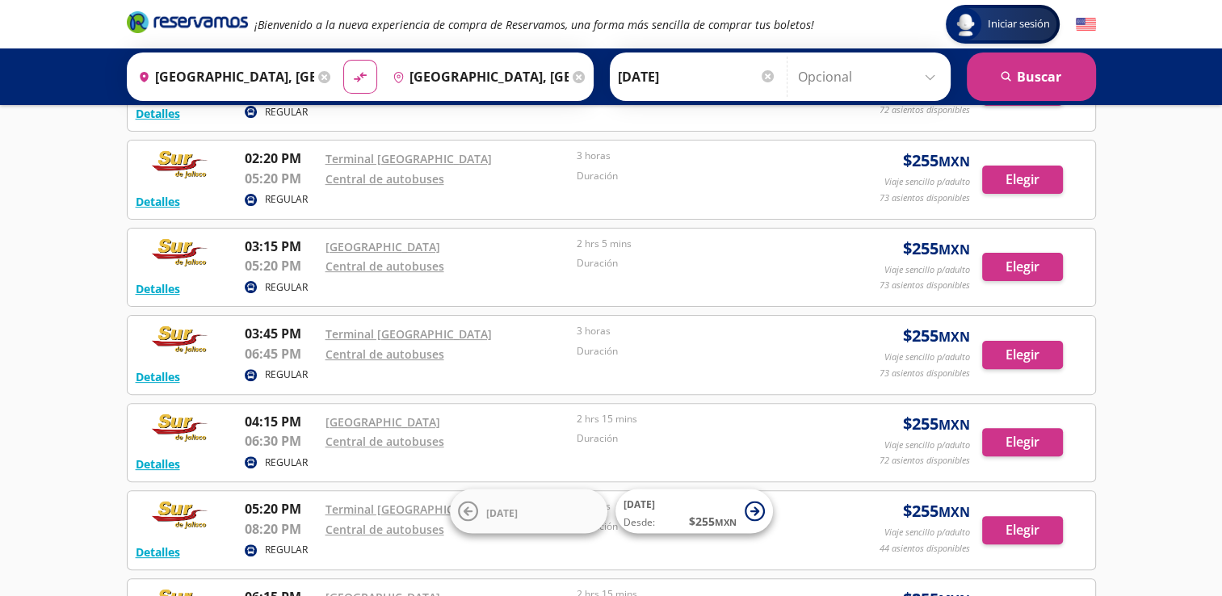
click at [90, 156] on div "Iniciar sesión Iniciar sesión ¡Bienvenido a la nueva experiencia de compra de R…" at bounding box center [611, 279] width 1222 height 1367
